Goal: Task Accomplishment & Management: Use online tool/utility

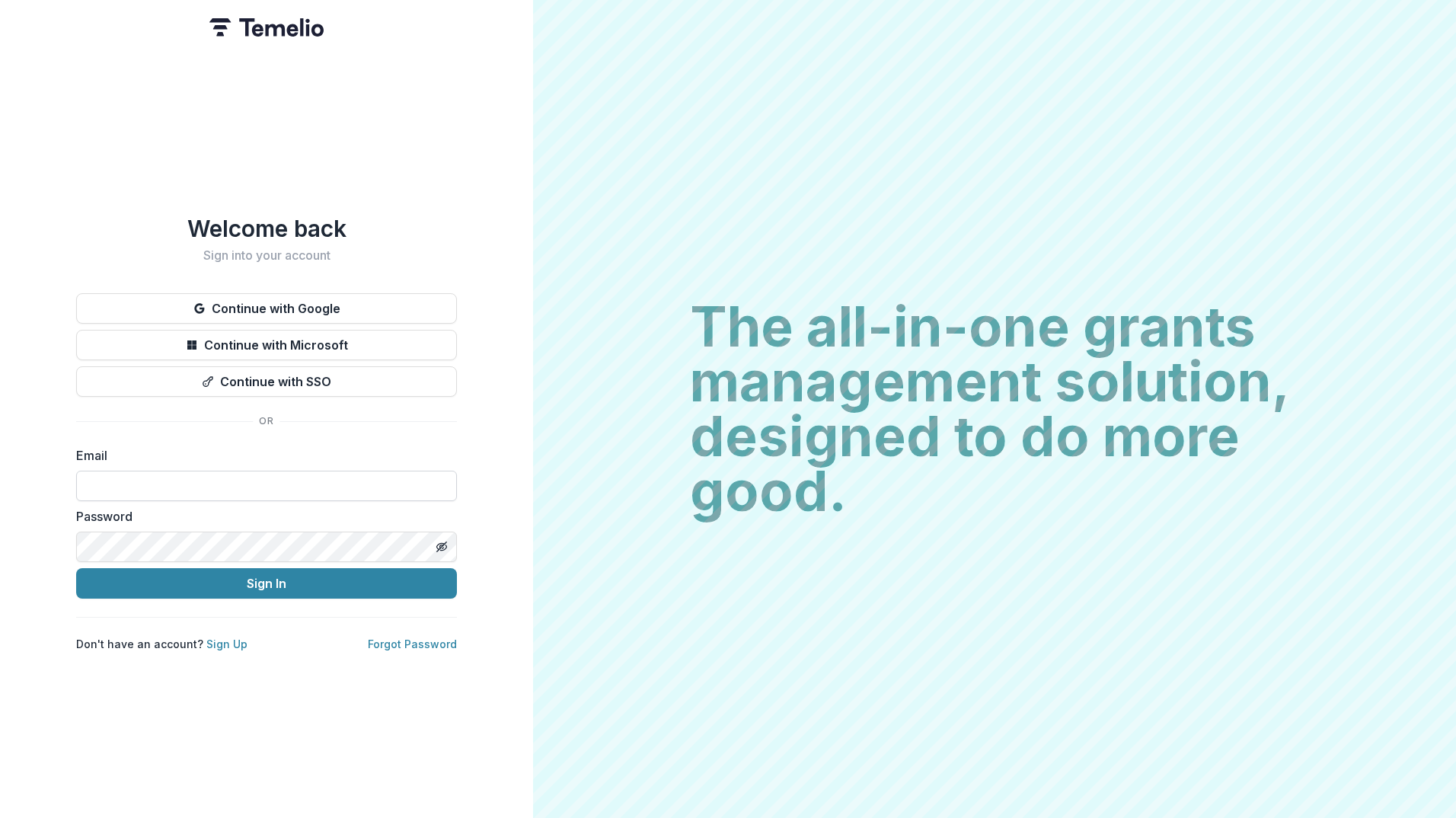
click at [176, 483] on input at bounding box center [267, 485] width 381 height 30
type input "**********"
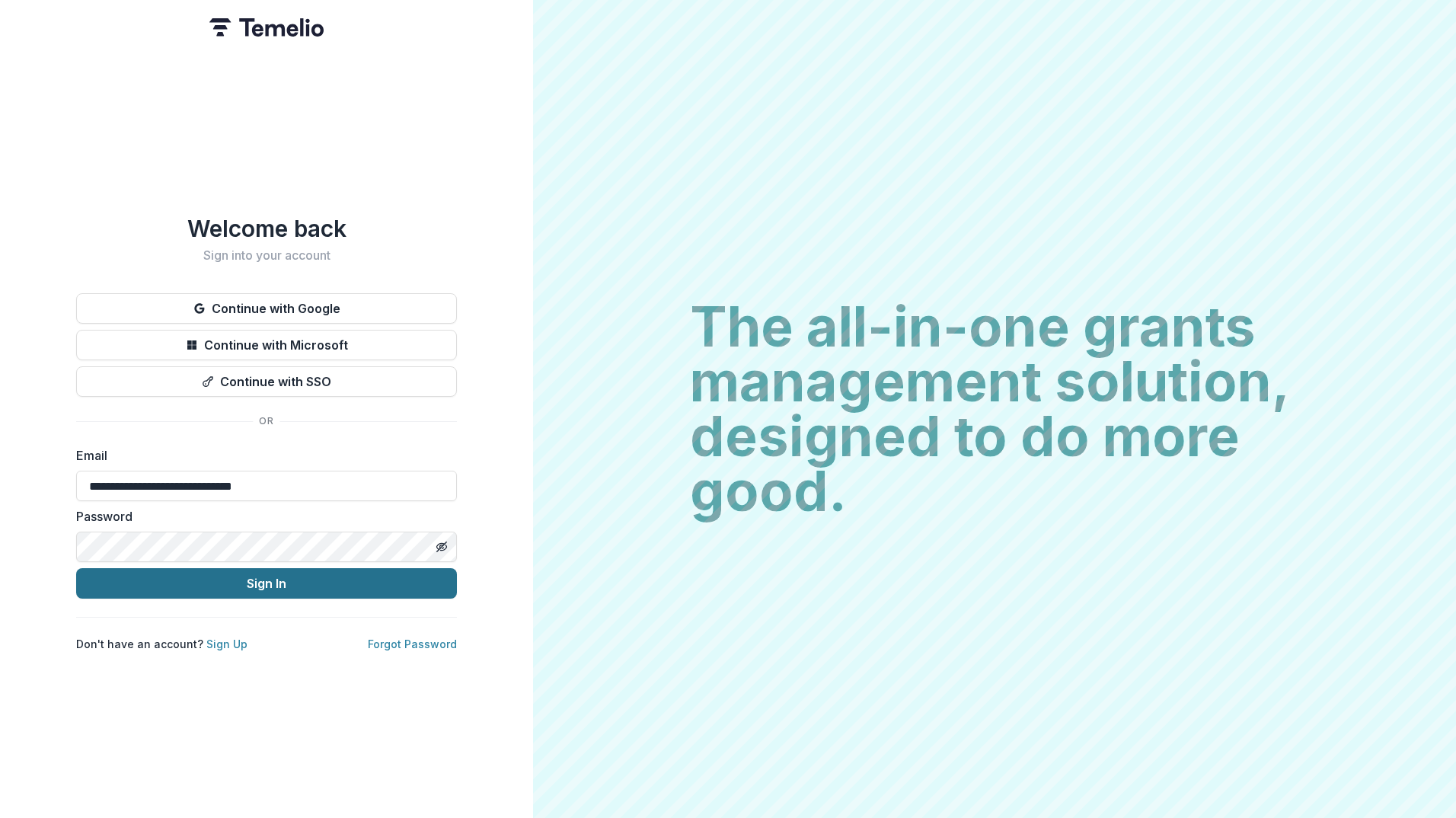
click at [219, 583] on button "Sign In" at bounding box center [267, 583] width 381 height 30
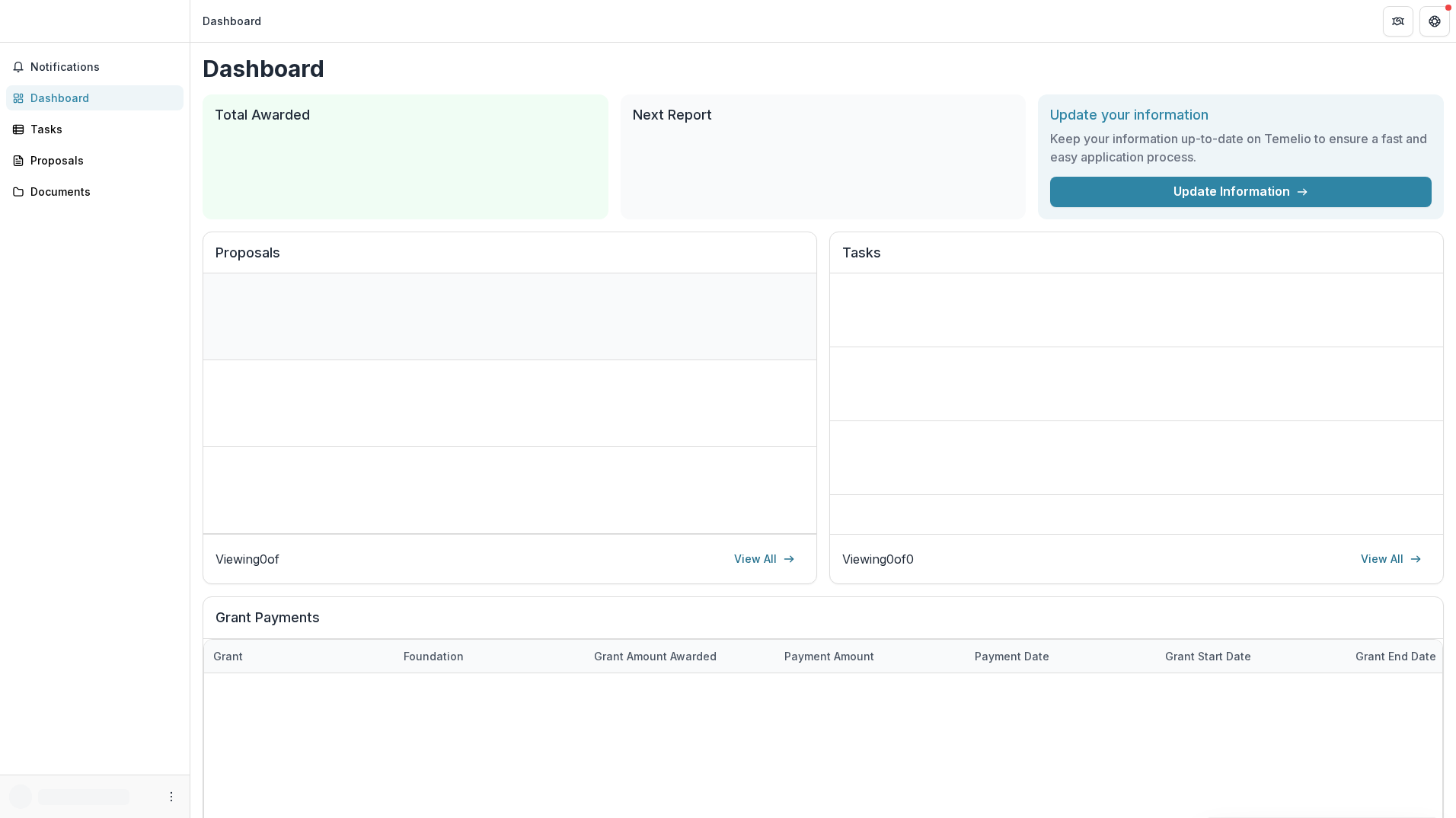
drag, startPoint x: 0, startPoint y: 0, endPoint x: 473, endPoint y: 298, distance: 559.0
click at [473, 298] on div "Loading foundation name Loading proposal title" at bounding box center [466, 304] width 501 height 37
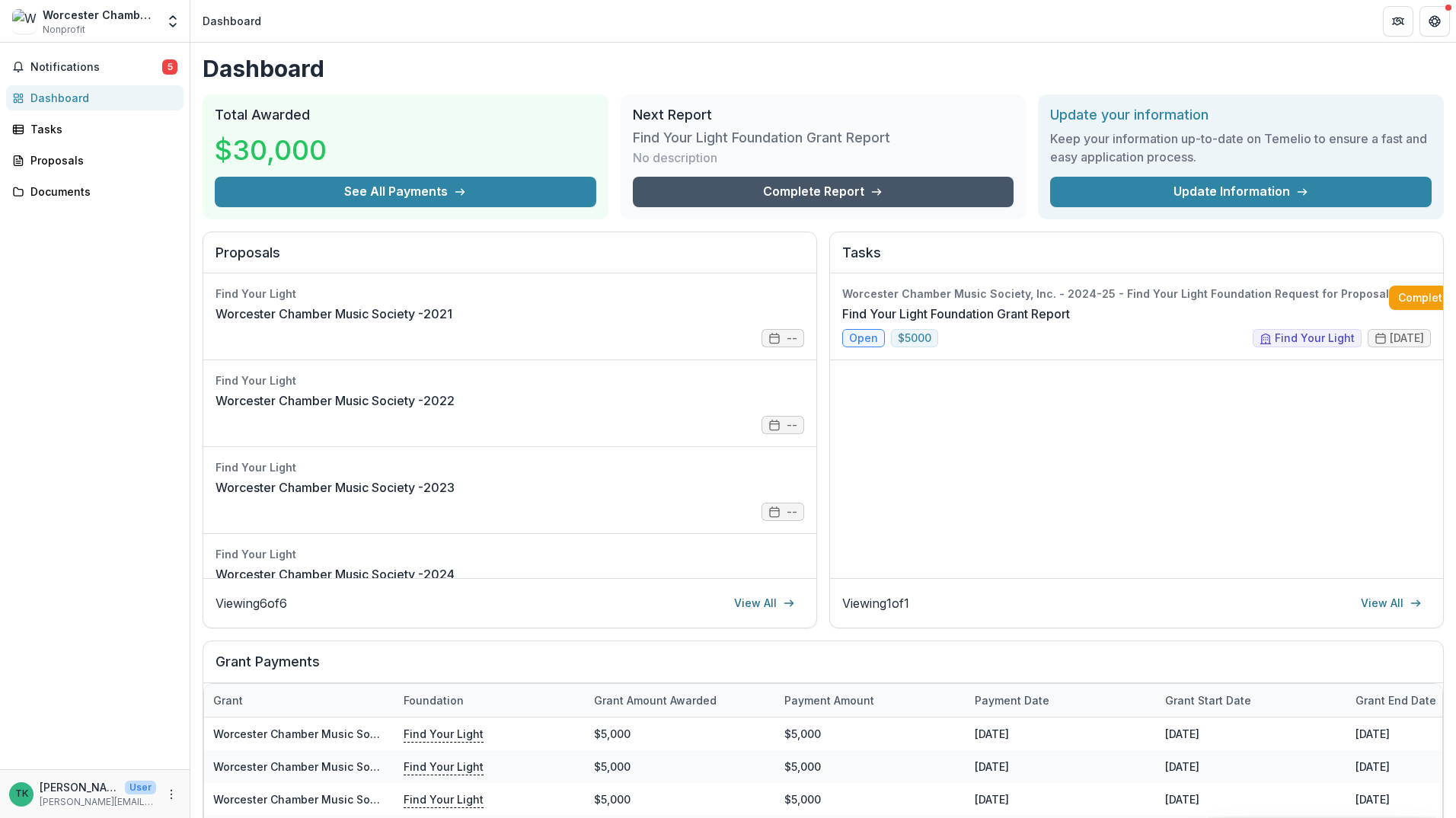
click at [802, 200] on link "Complete Report" at bounding box center [824, 191] width 382 height 30
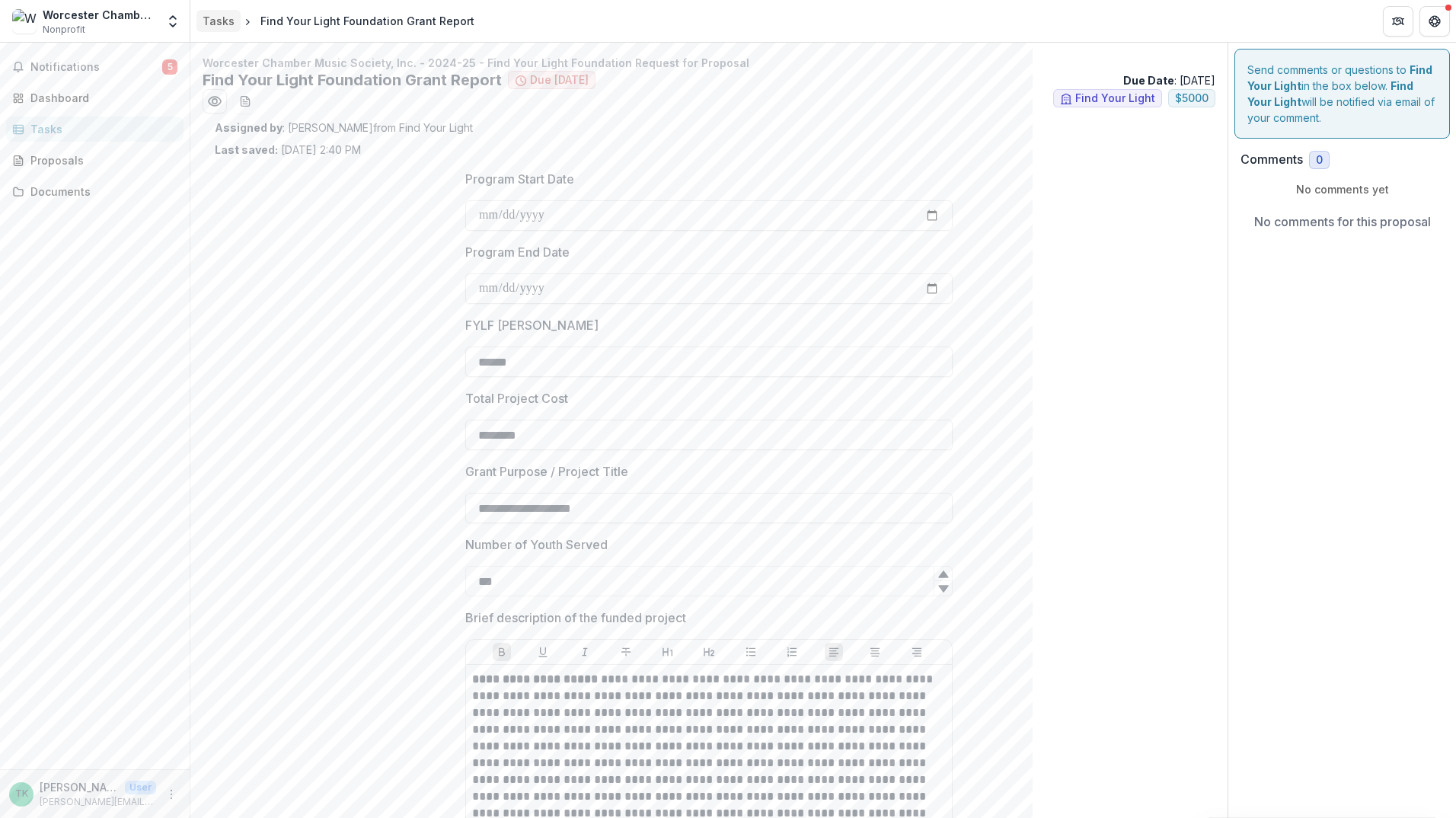
click at [223, 22] on div "Tasks" at bounding box center [218, 21] width 32 height 16
